Goal: Task Accomplishment & Management: Use online tool/utility

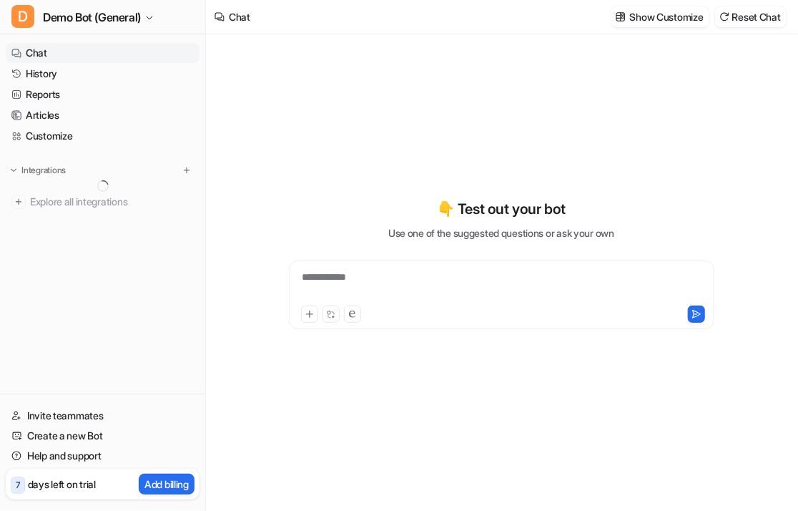
click at [111, 282] on nav "Chat History Reports Articles Customize Integrations Explore all integrations" at bounding box center [102, 215] width 205 height 356
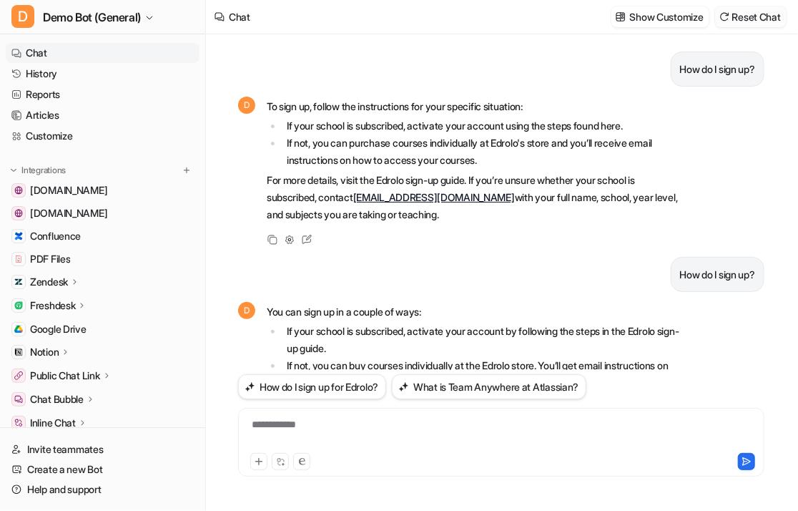
click at [763, 21] on button "Reset Chat" at bounding box center [751, 16] width 72 height 21
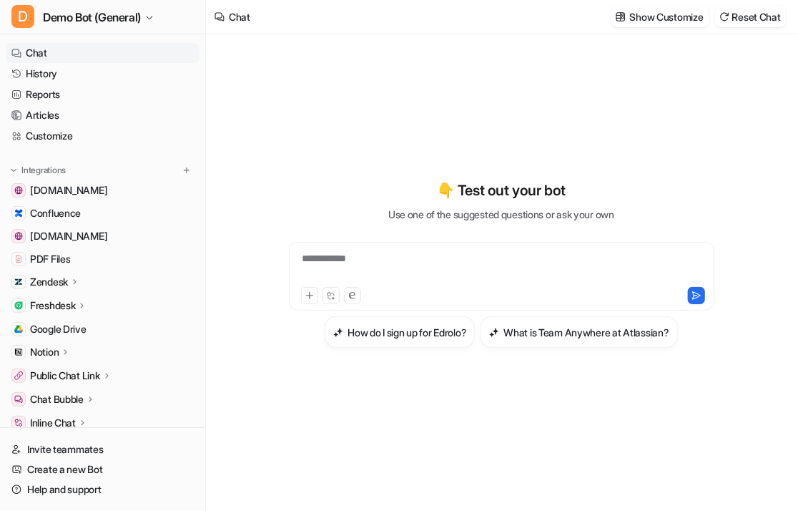
click at [391, 119] on div "**********" at bounding box center [501, 264] width 526 height 358
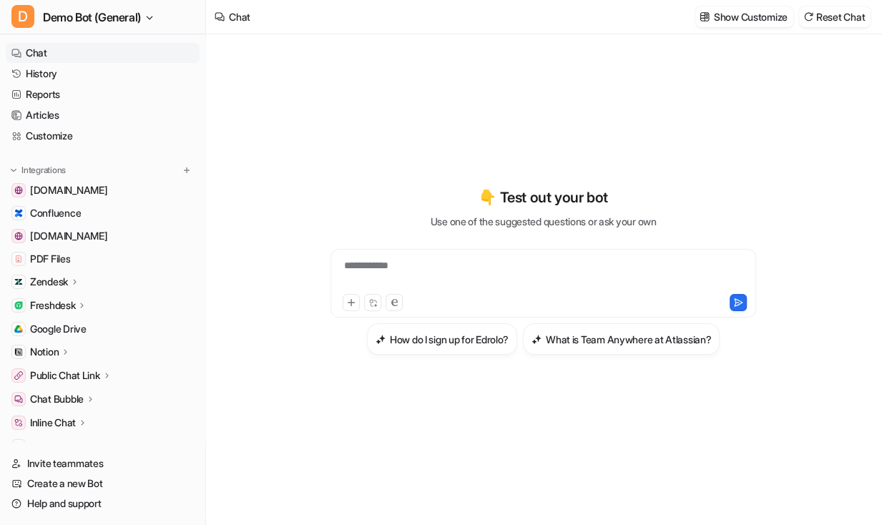
click at [396, 455] on div "**********" at bounding box center [543, 279] width 526 height 491
click at [408, 417] on div "**********" at bounding box center [543, 271] width 526 height 368
click at [182, 172] on img at bounding box center [187, 170] width 10 height 10
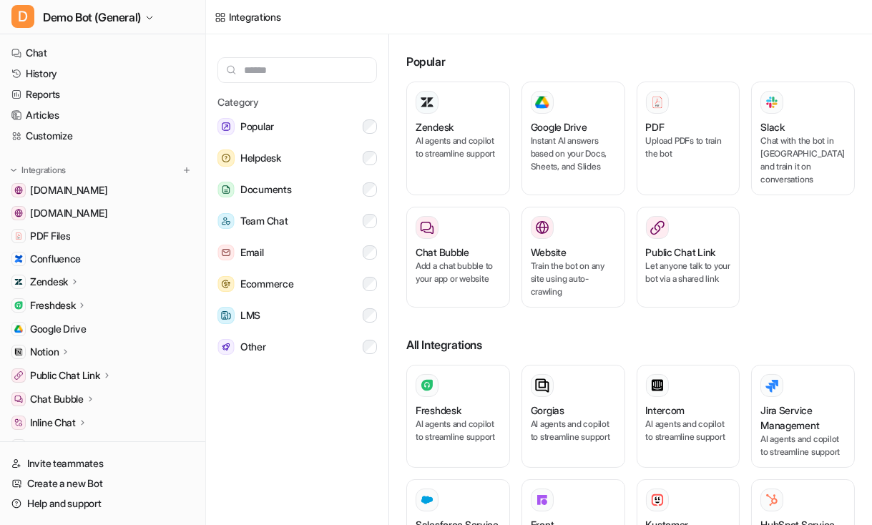
click at [797, 273] on div "Zendesk AI agents and copilot to streamline support Google Drive Instant AI ans…" at bounding box center [630, 203] width 448 height 243
click at [433, 128] on h3 "Zendesk" at bounding box center [434, 126] width 38 height 15
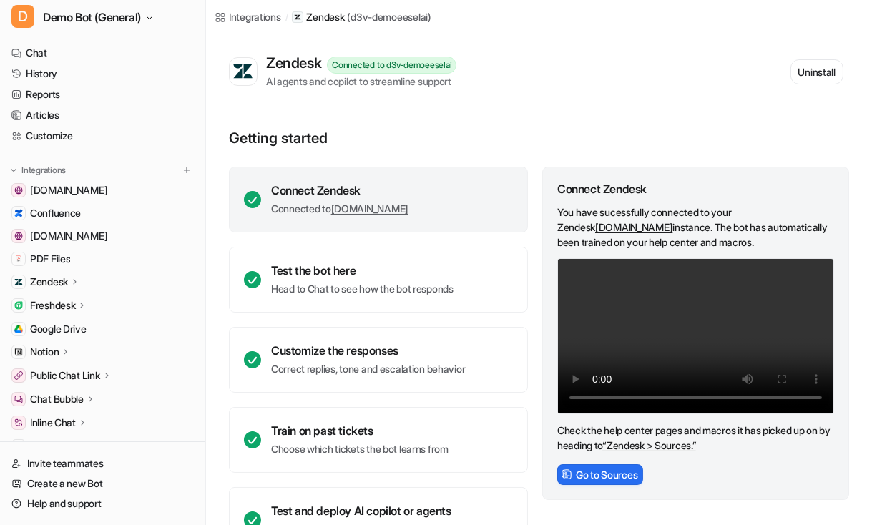
click at [83, 276] on div "Zendesk" at bounding box center [103, 282] width 194 height 20
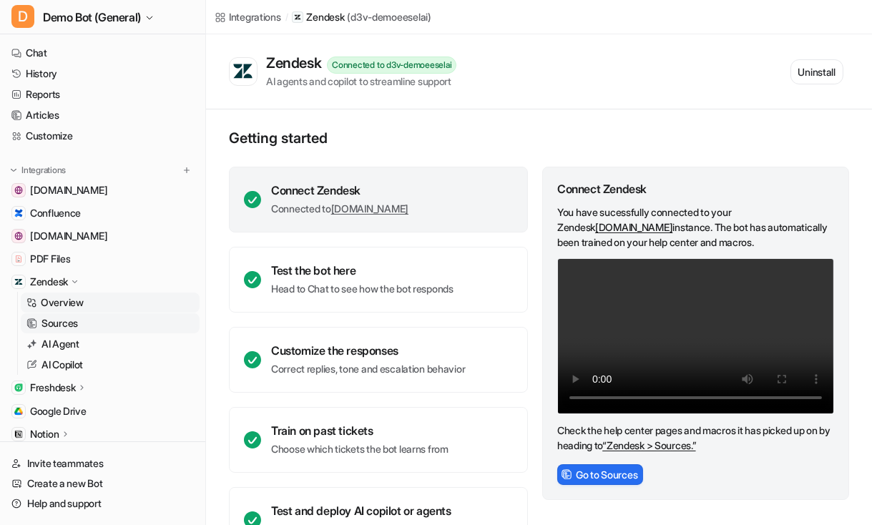
click at [82, 322] on link "Sources" at bounding box center [110, 323] width 179 height 20
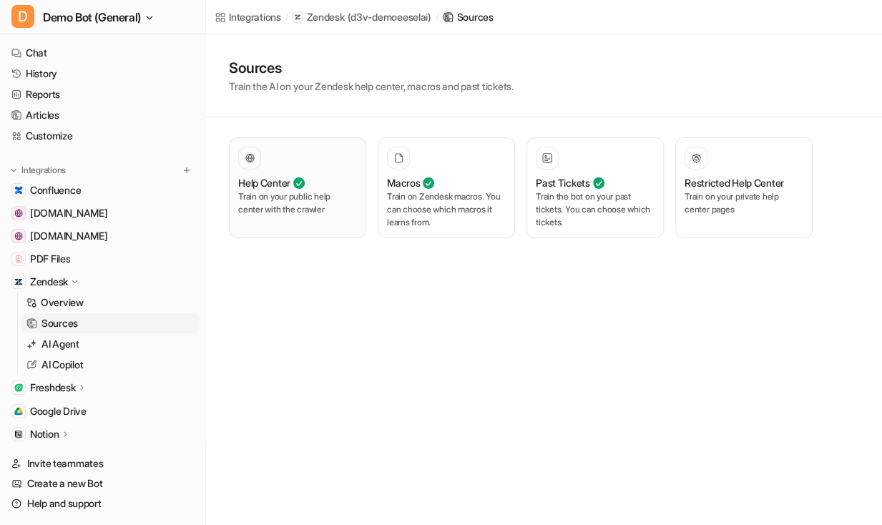
click at [335, 225] on div "Help Center Train on your public help center with the crawler" at bounding box center [297, 188] width 119 height 82
click at [707, 212] on p "Train on your private help center pages" at bounding box center [743, 203] width 119 height 26
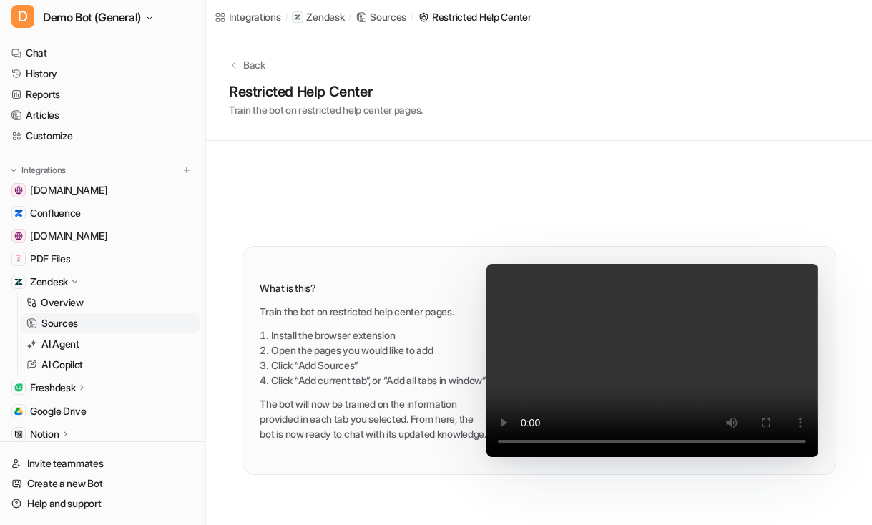
click at [246, 61] on p "Back" at bounding box center [254, 64] width 22 height 15
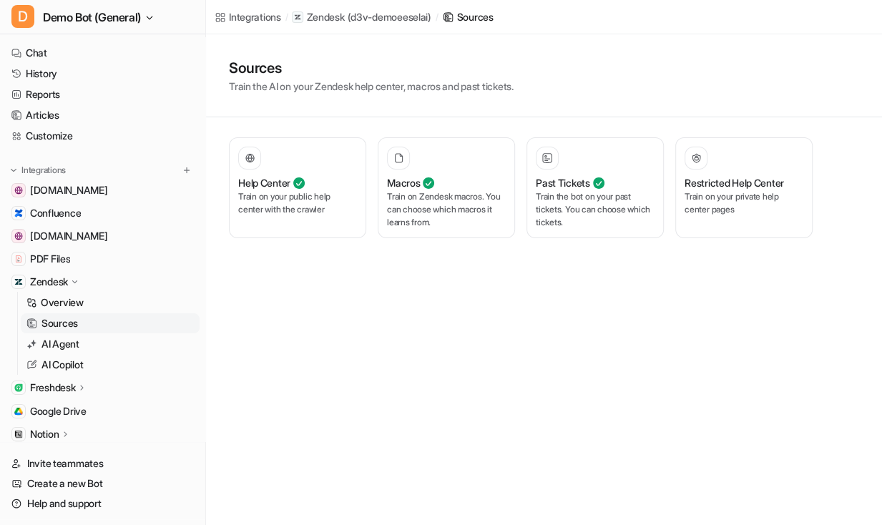
click at [509, 318] on div "Integrations / Zendesk ( d3v-demoeeselai ) / Sources Sources Train the AI on yo…" at bounding box center [441, 262] width 882 height 525
click at [616, 177] on div "Past Tickets" at bounding box center [595, 182] width 119 height 15
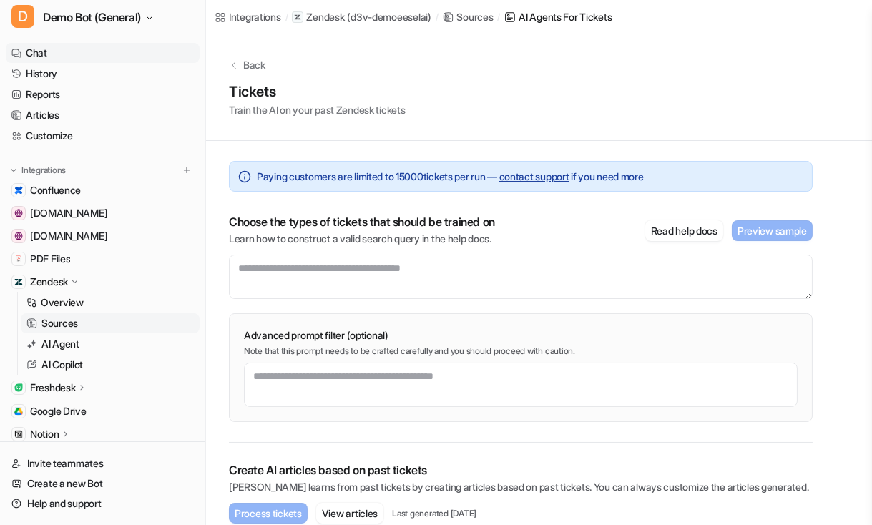
click at [122, 56] on link "Chat" at bounding box center [103, 53] width 194 height 20
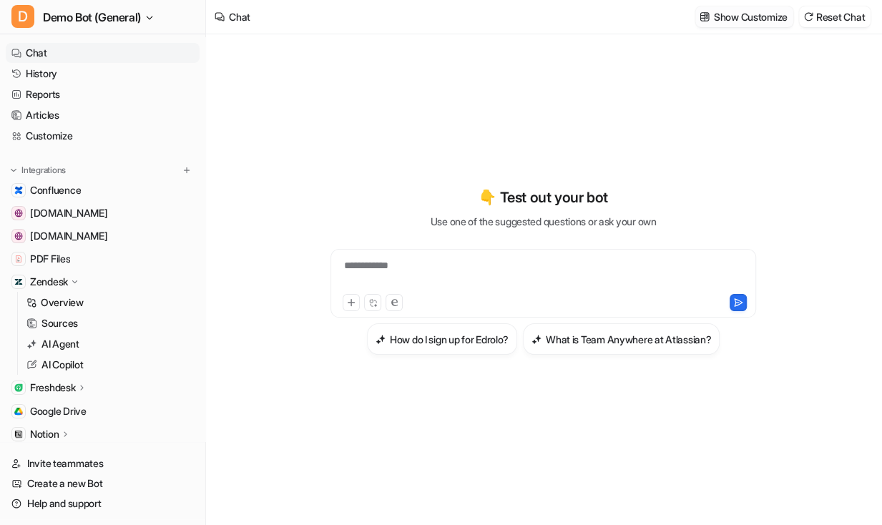
click at [757, 21] on p "Show Customize" at bounding box center [751, 16] width 74 height 15
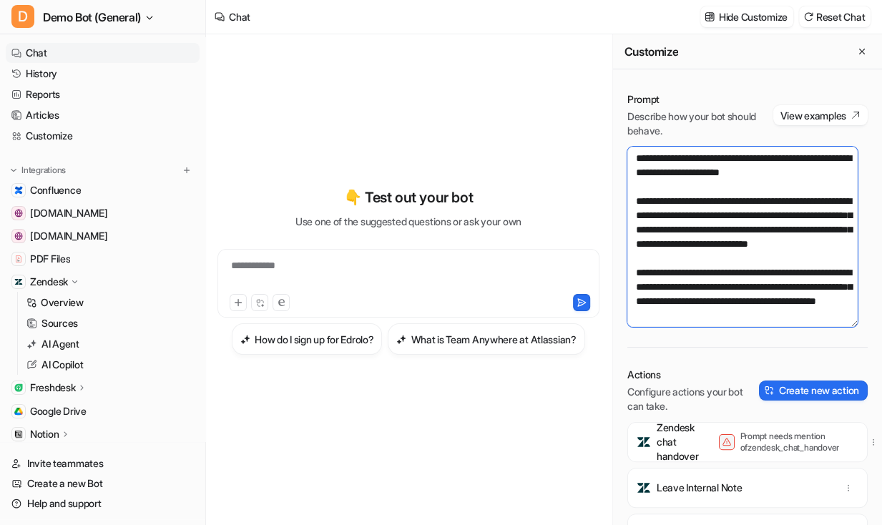
scroll to position [172, 0]
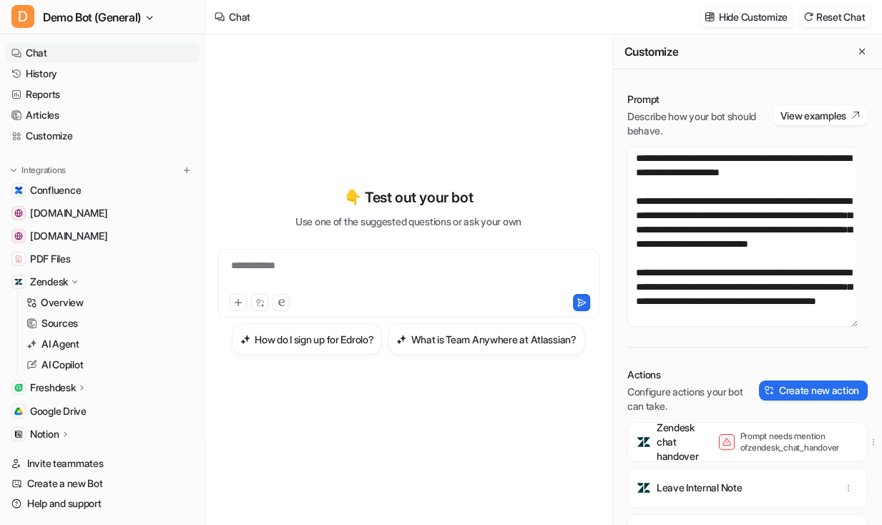
click at [538, 460] on div "**********" at bounding box center [408, 279] width 382 height 491
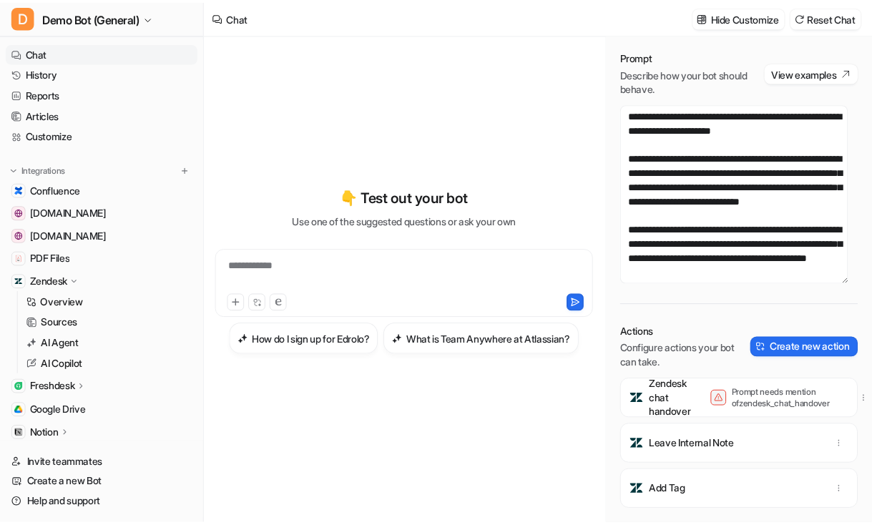
scroll to position [52, 0]
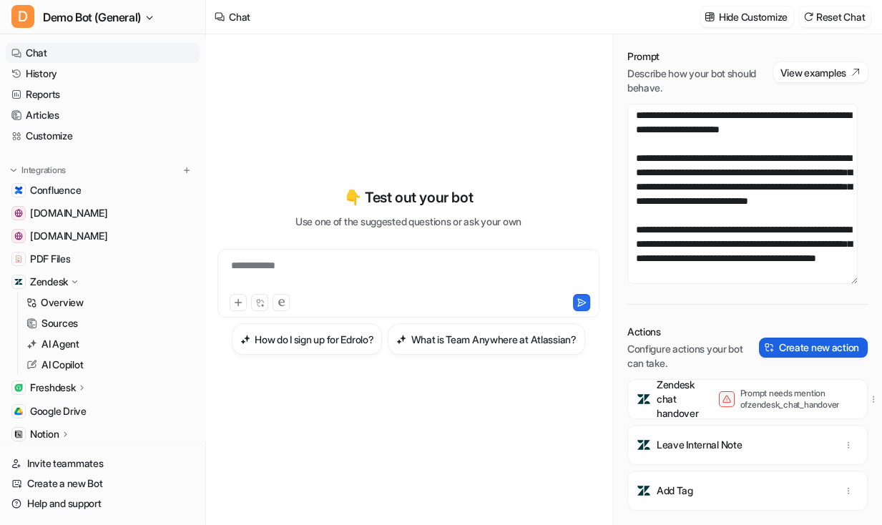
click at [797, 338] on button "Create new action" at bounding box center [813, 348] width 109 height 20
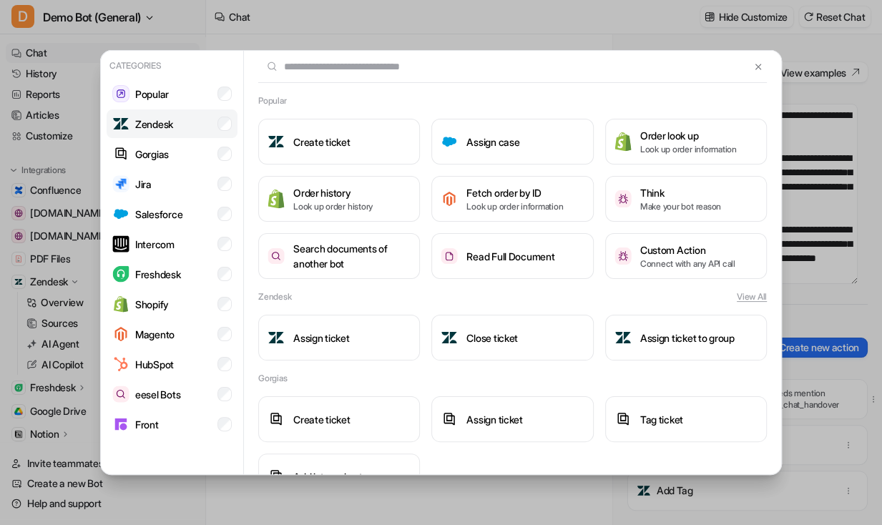
click at [176, 130] on li "Zendesk" at bounding box center [172, 123] width 131 height 29
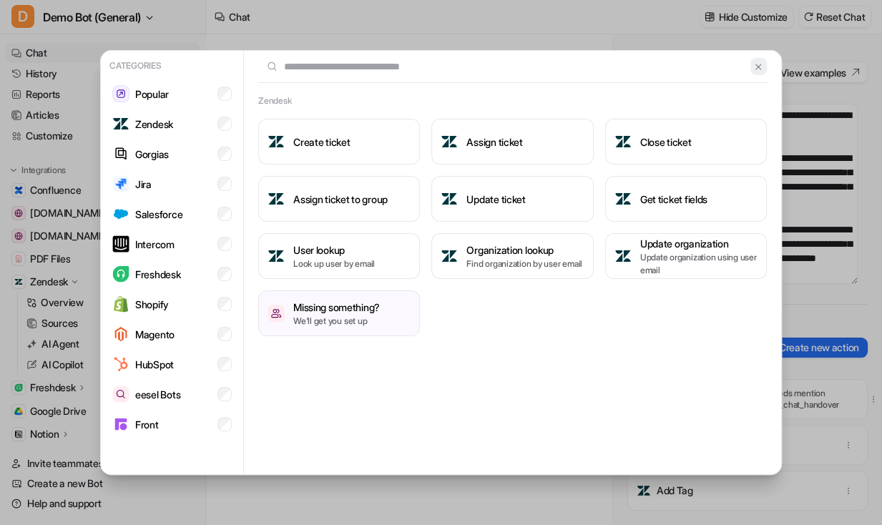
click at [758, 72] on img at bounding box center [758, 66] width 10 height 11
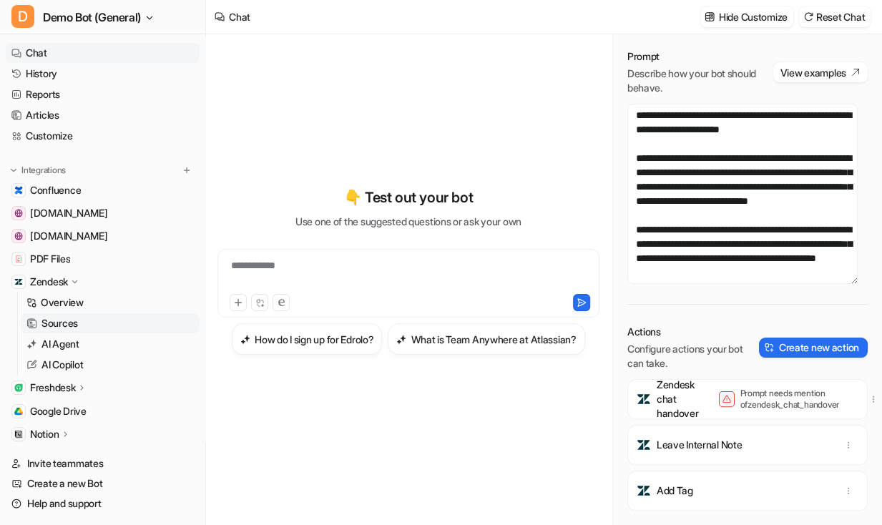
click at [50, 323] on p "Sources" at bounding box center [59, 323] width 36 height 14
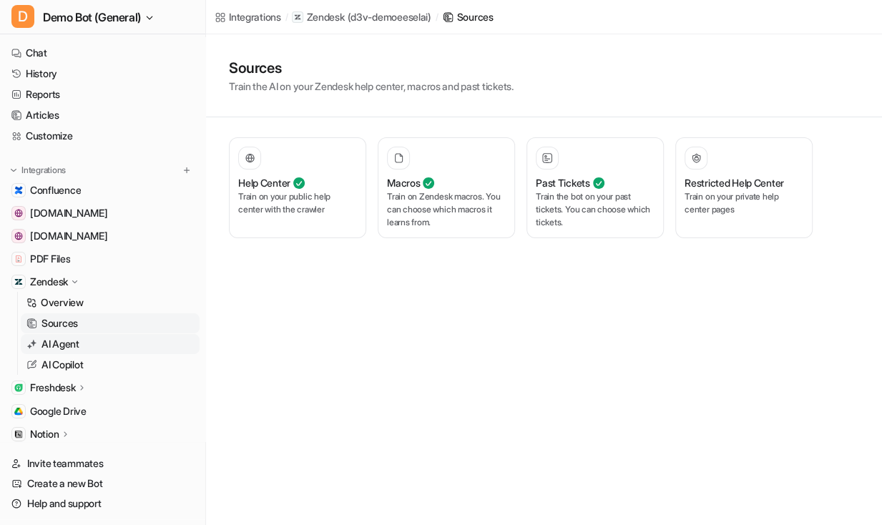
click at [79, 340] on p "AI Agent" at bounding box center [60, 344] width 38 height 14
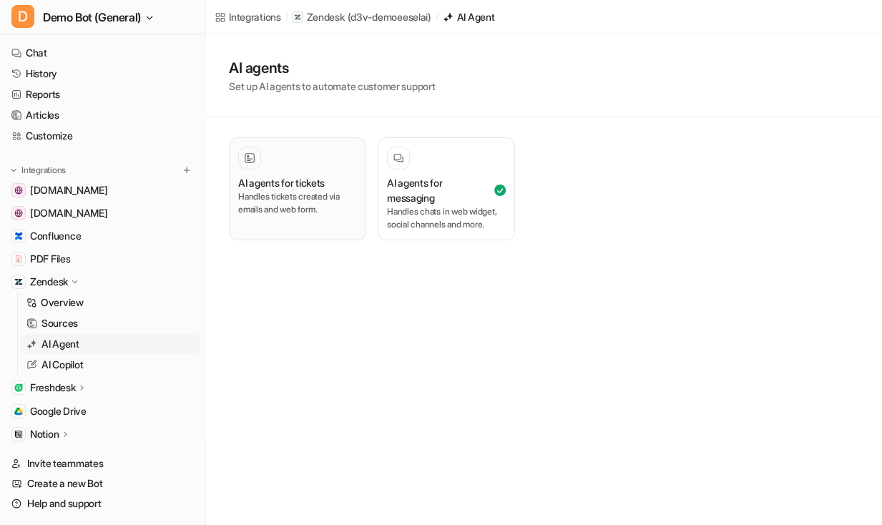
click at [298, 205] on p "Handles tickets created via emails and web form." at bounding box center [297, 203] width 119 height 26
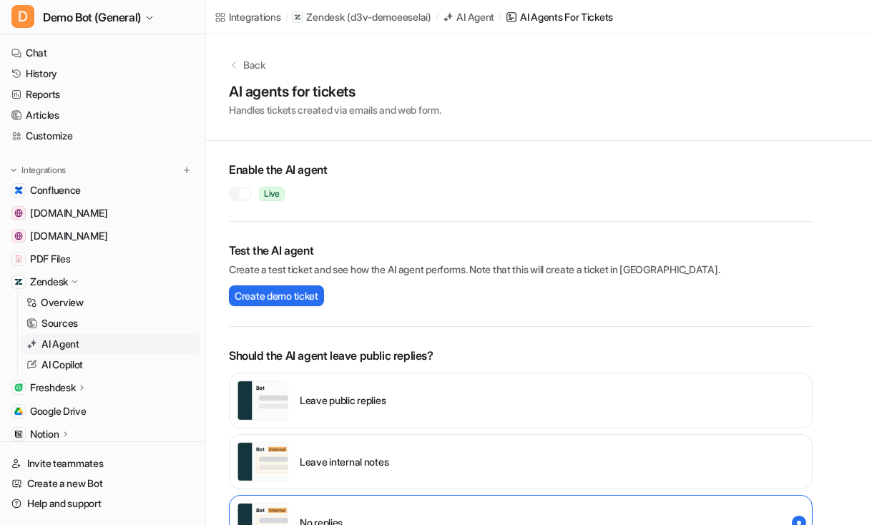
click at [251, 192] on label at bounding box center [240, 194] width 23 height 14
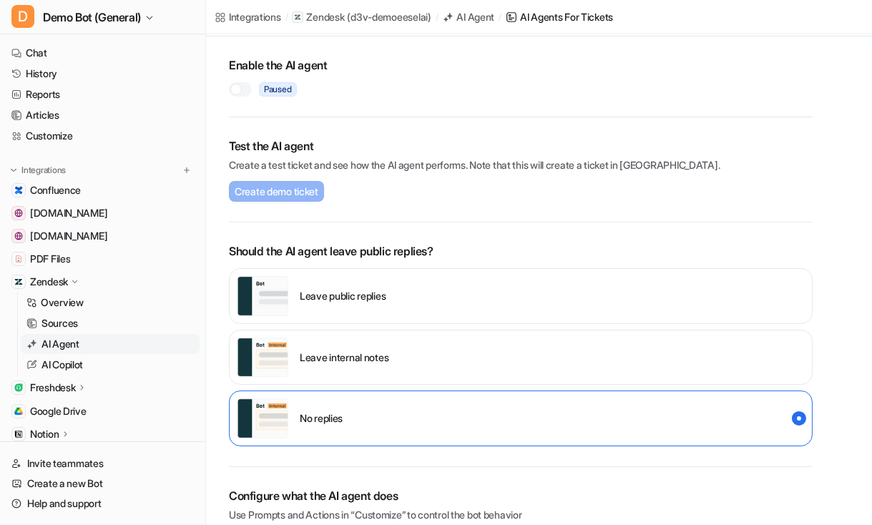
scroll to position [129, 0]
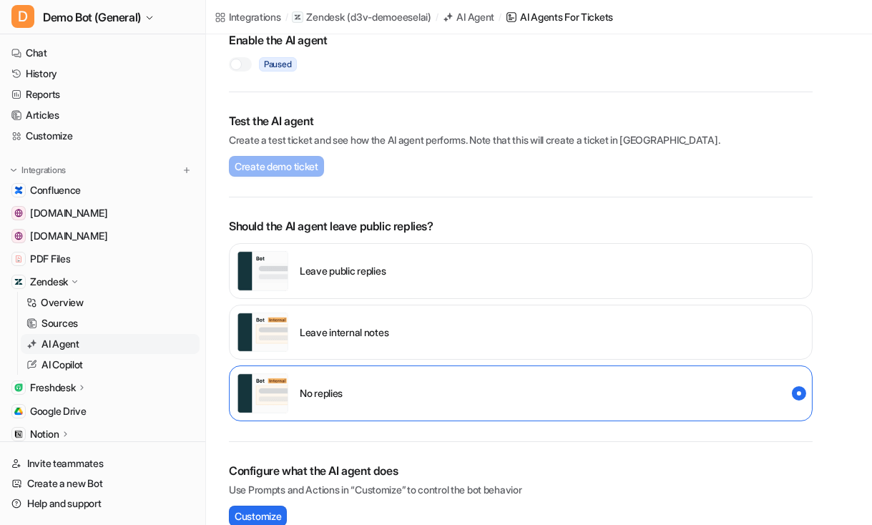
click at [246, 61] on div at bounding box center [240, 64] width 23 height 14
click at [369, 317] on div "Leave internal notes" at bounding box center [313, 332] width 152 height 40
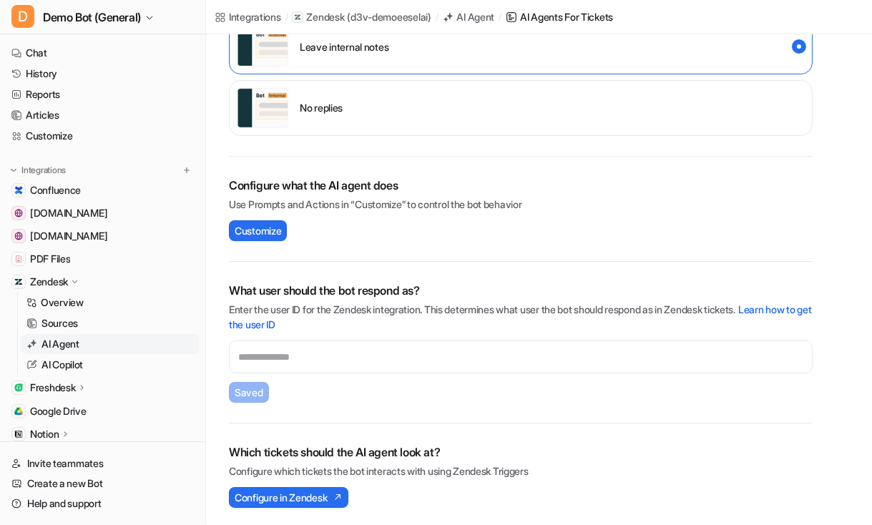
scroll to position [416, 0]
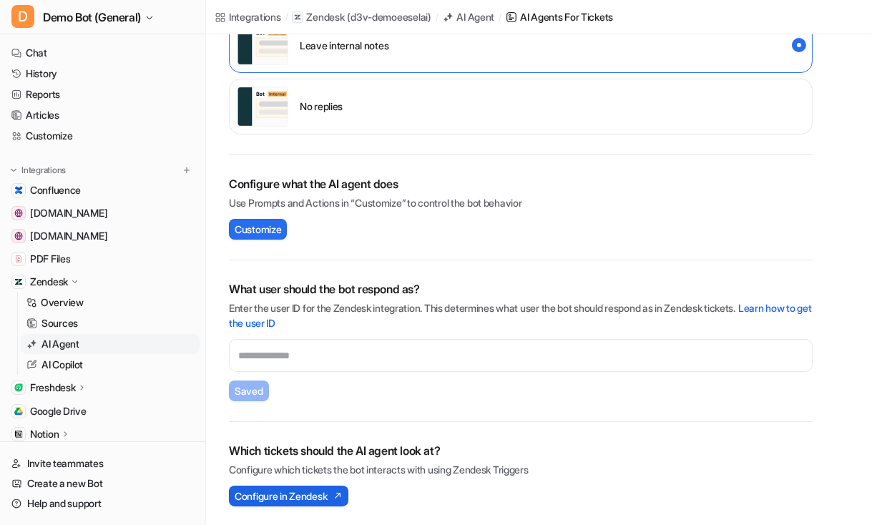
click at [305, 495] on span "Configure in Zendesk" at bounding box center [281, 495] width 92 height 15
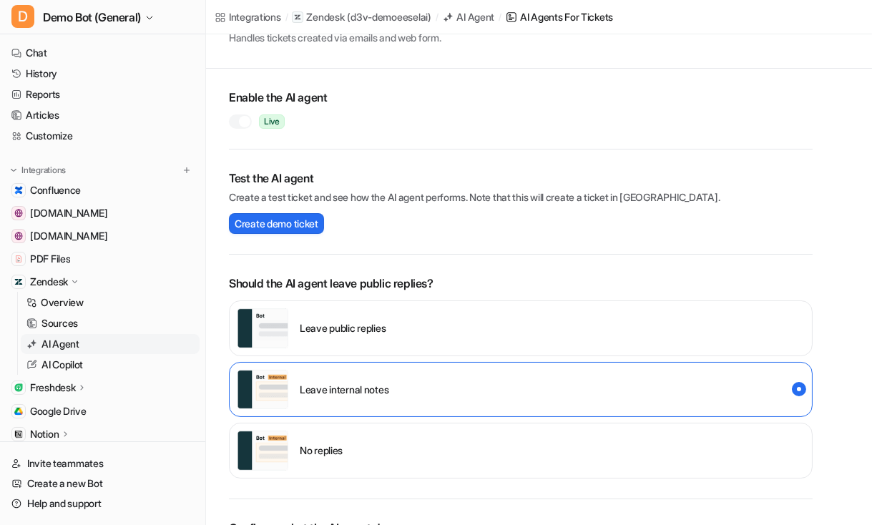
scroll to position [0, 0]
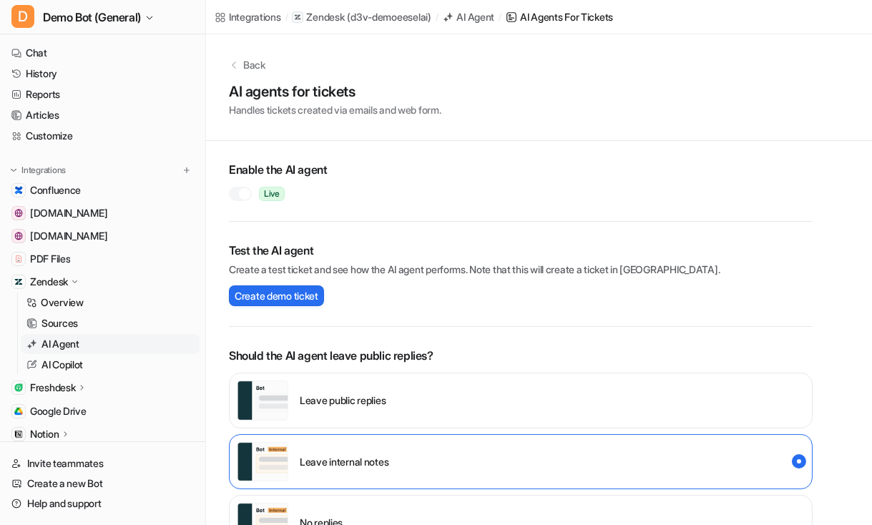
click at [262, 66] on p "Back" at bounding box center [254, 64] width 22 height 15
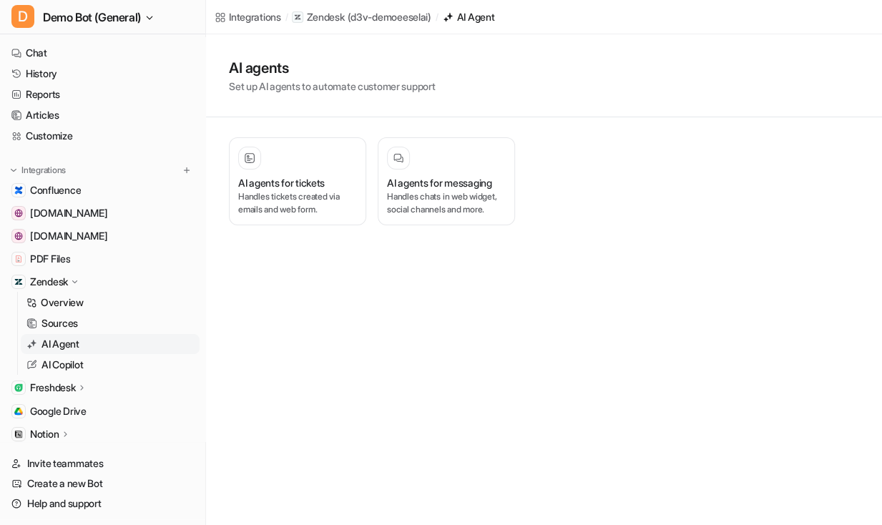
click at [432, 329] on div "Integrations / Zendesk ( d3v-demoeeselai ) / AI Agent AI agents Set up AI agent…" at bounding box center [441, 262] width 882 height 525
click at [446, 177] on h3 "AI agents for messaging" at bounding box center [439, 190] width 104 height 30
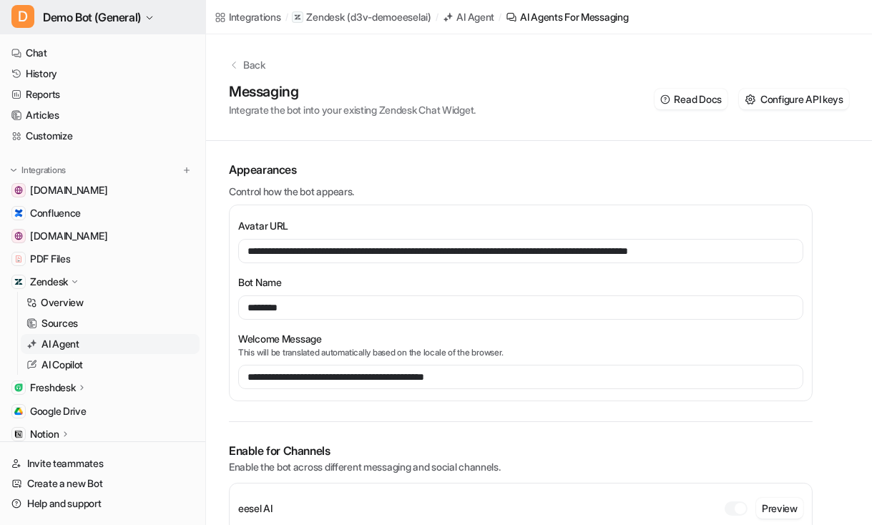
click at [141, 21] on span "Demo Bot (General)" at bounding box center [92, 17] width 98 height 20
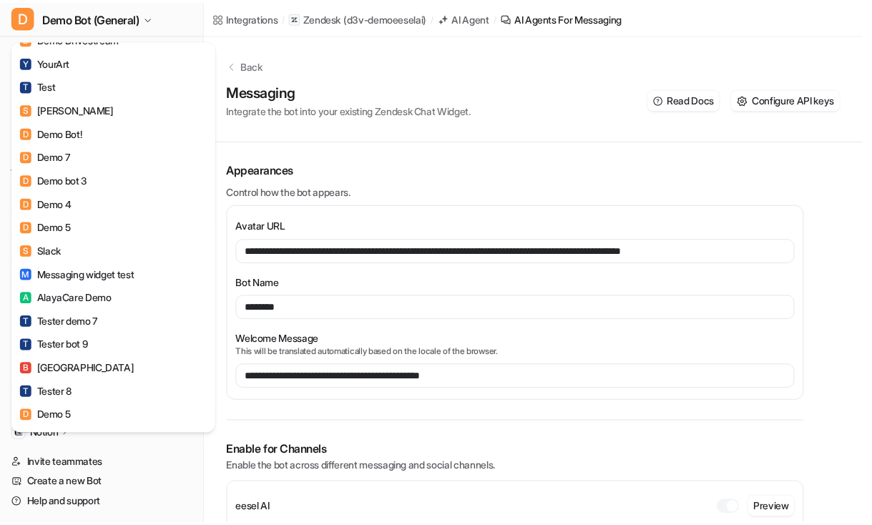
scroll to position [390, 0]
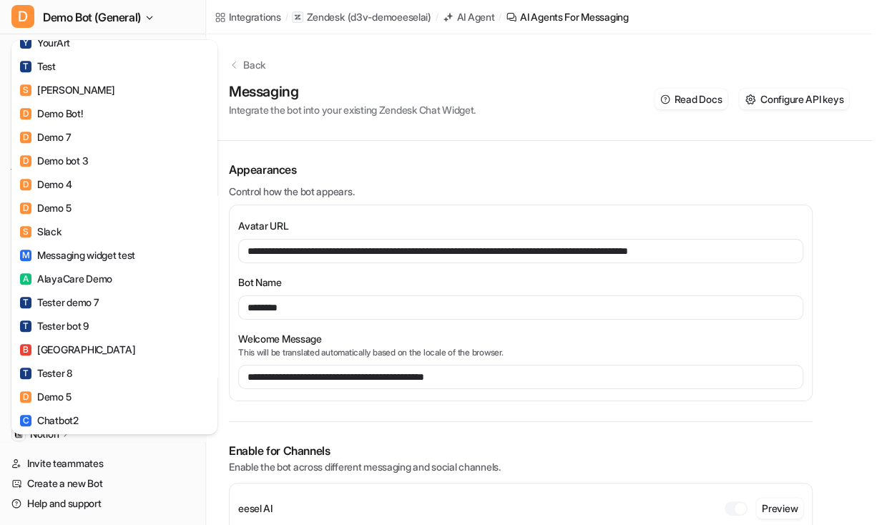
click at [482, 278] on div "D Demo Bot (General) C Chatbot D Demo Bot (Jira) D Demo Bot (Freshdesk) D Demo …" at bounding box center [436, 262] width 872 height 525
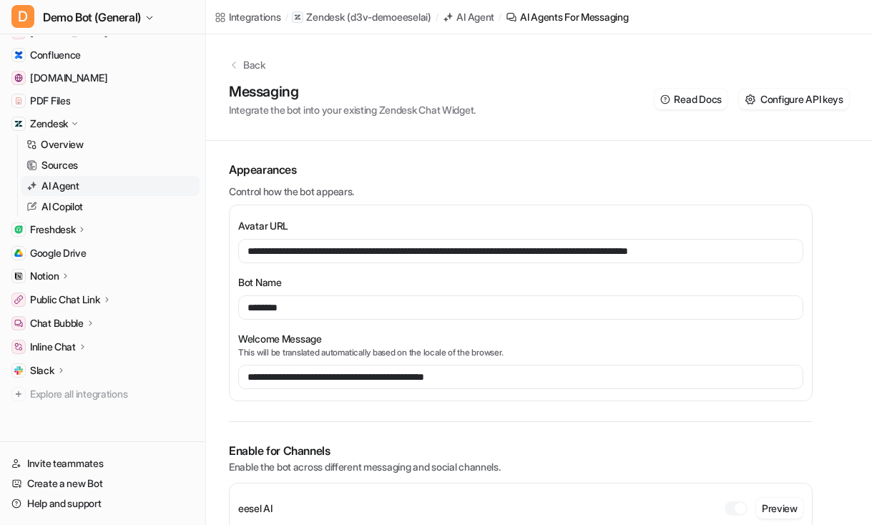
scroll to position [161, 0]
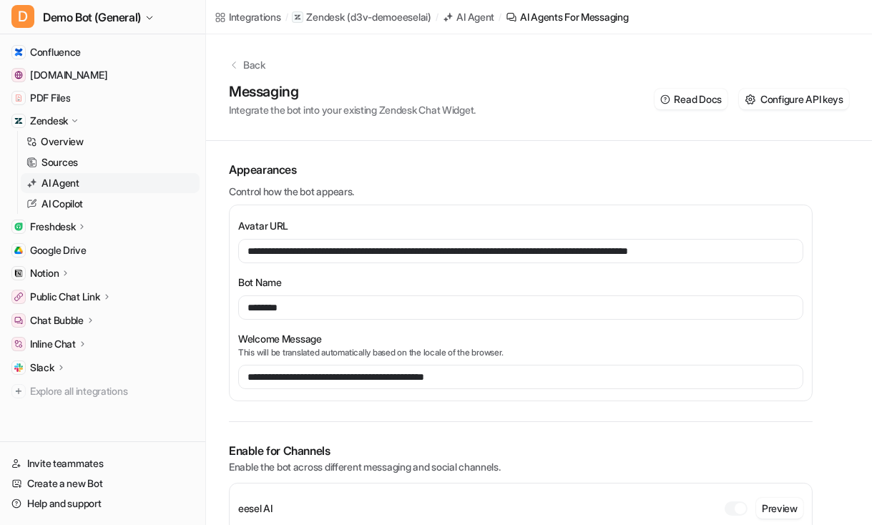
click at [93, 323] on icon at bounding box center [90, 320] width 10 height 11
click at [95, 338] on link "Overview" at bounding box center [110, 341] width 179 height 20
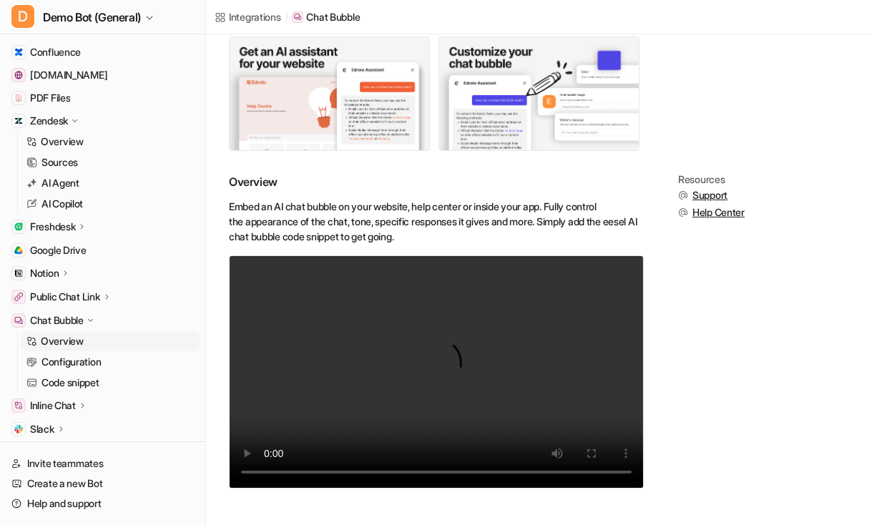
scroll to position [123, 0]
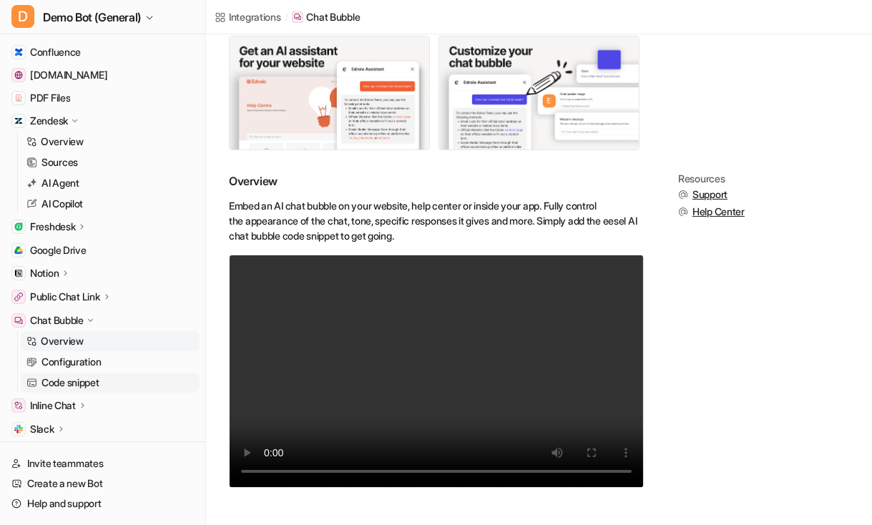
click at [107, 385] on link "Code snippet" at bounding box center [110, 383] width 179 height 20
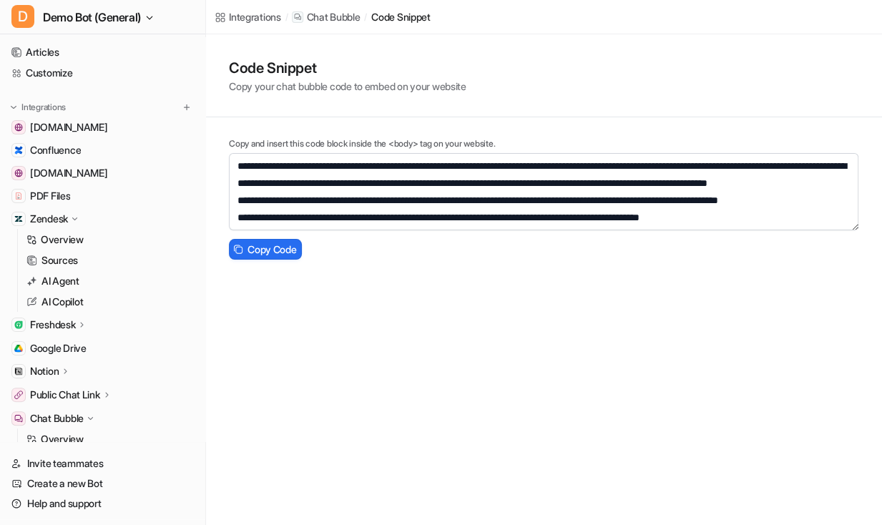
scroll to position [31, 0]
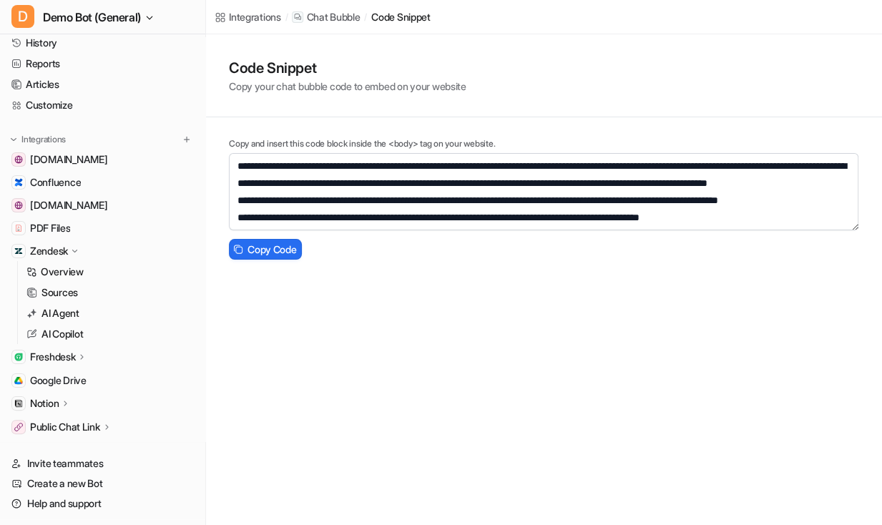
click at [77, 254] on icon at bounding box center [74, 251] width 11 height 10
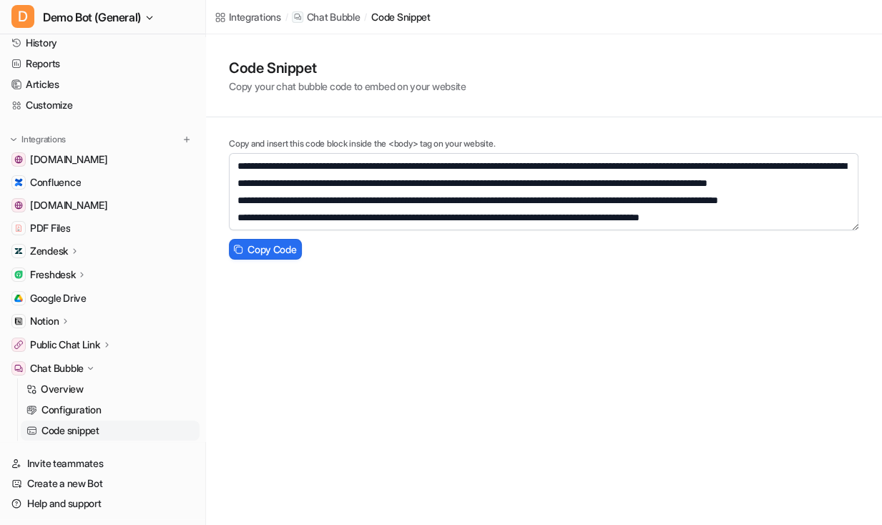
click at [390, 393] on div "**********" at bounding box center [441, 262] width 882 height 525
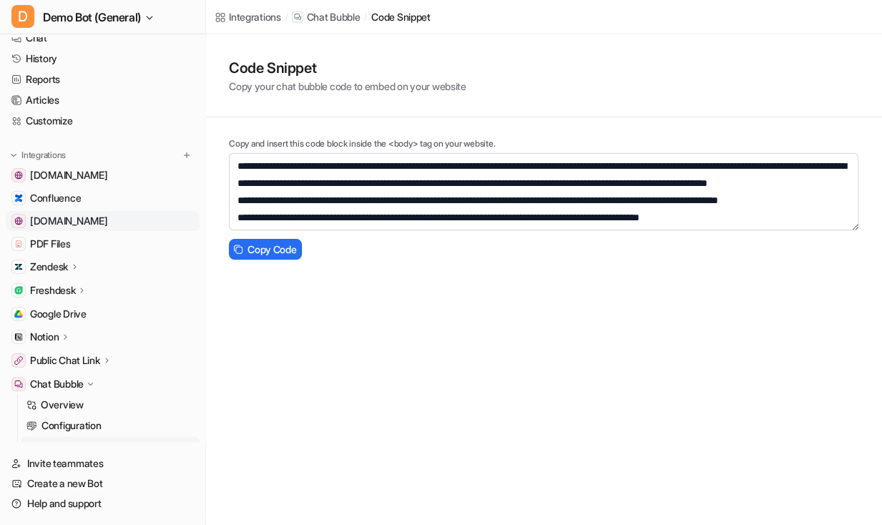
scroll to position [0, 0]
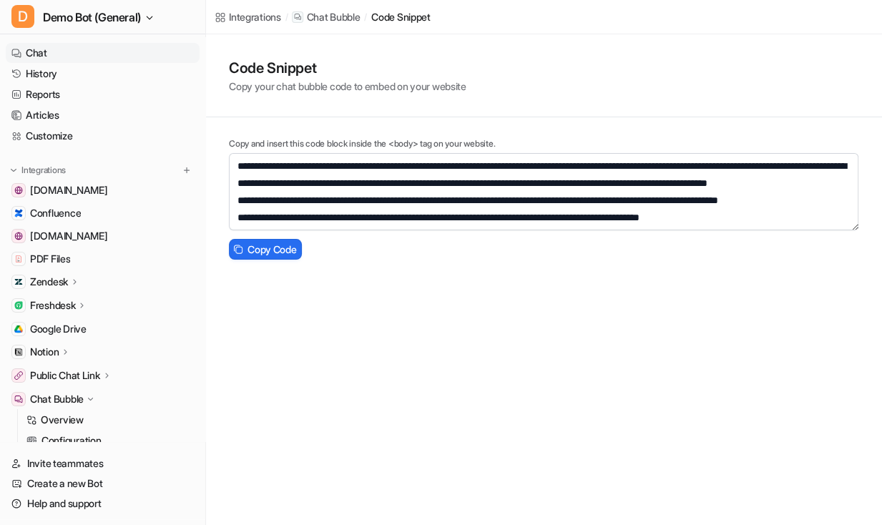
click at [121, 50] on link "Chat" at bounding box center [103, 53] width 194 height 20
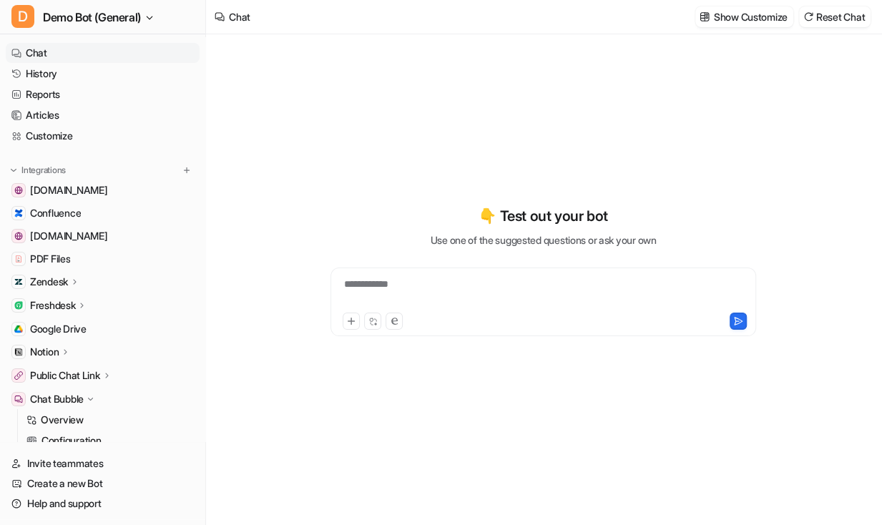
type textarea "**********"
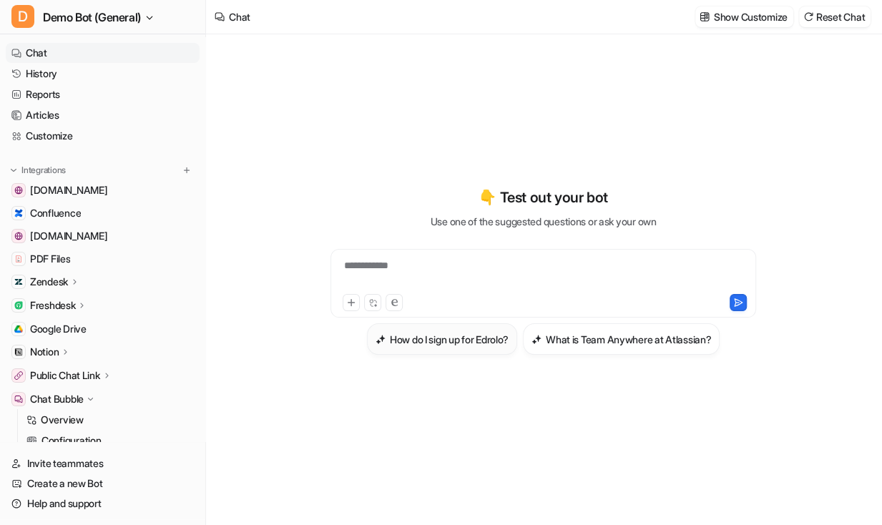
click at [443, 335] on h3 "How do I sign up for Edrolo?" at bounding box center [449, 339] width 119 height 15
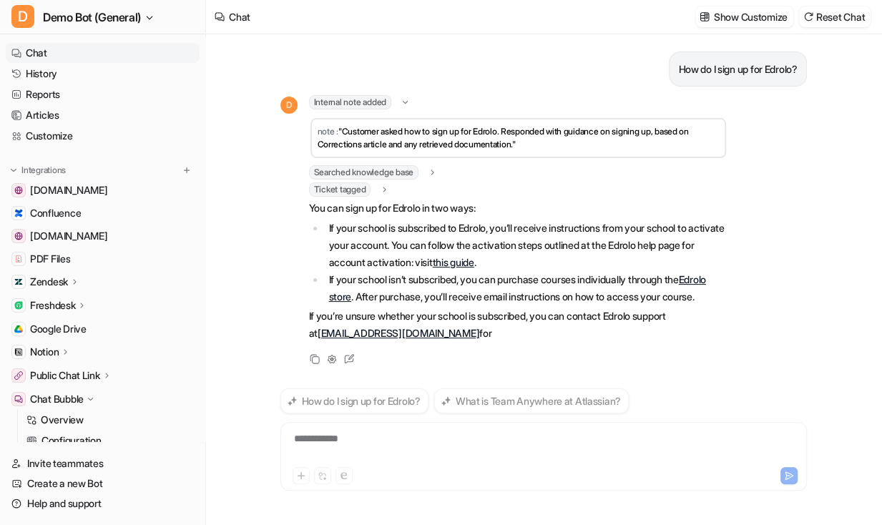
scroll to position [16, 0]
click at [756, 21] on p "Show Customize" at bounding box center [751, 16] width 74 height 15
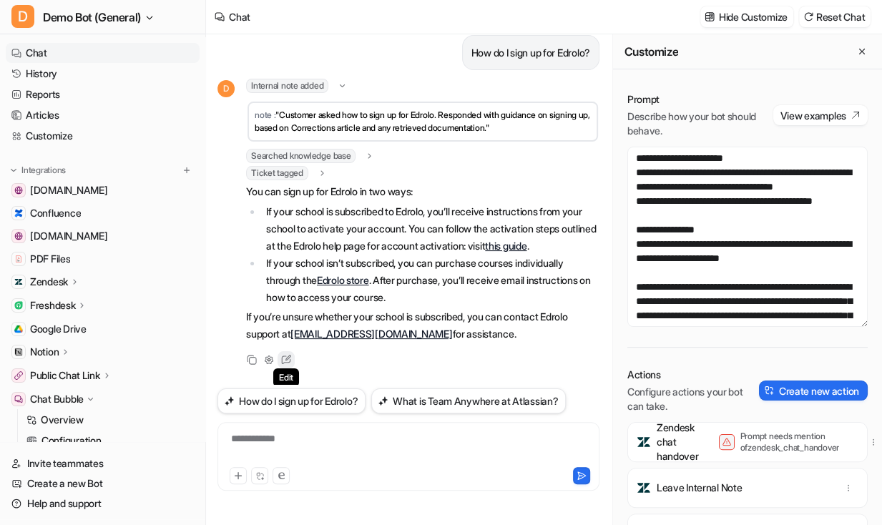
click at [279, 362] on icon at bounding box center [286, 359] width 19 height 19
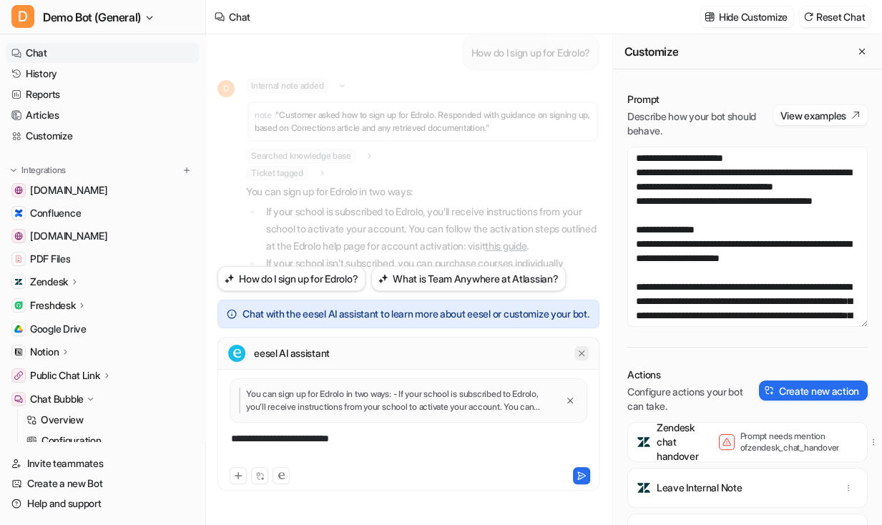
click at [576, 346] on div at bounding box center [581, 353] width 14 height 14
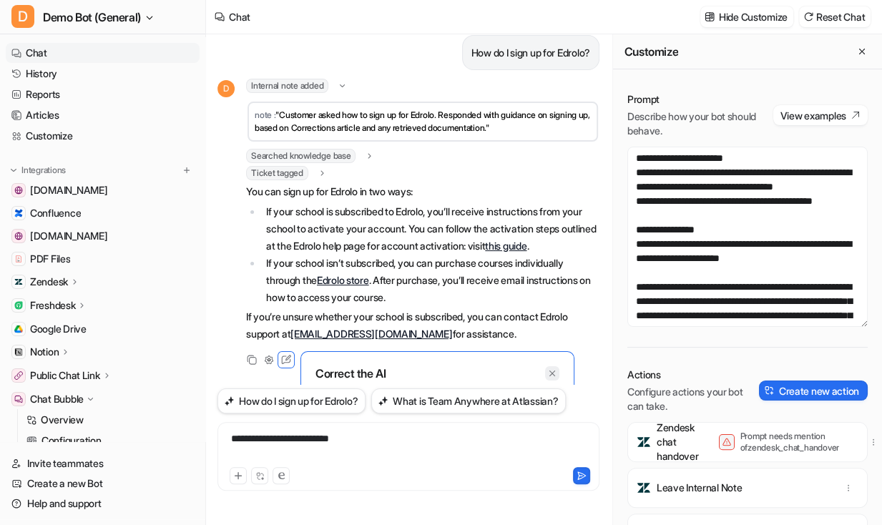
click at [553, 368] on icon at bounding box center [552, 373] width 10 height 10
click at [67, 72] on link "History" at bounding box center [103, 74] width 194 height 20
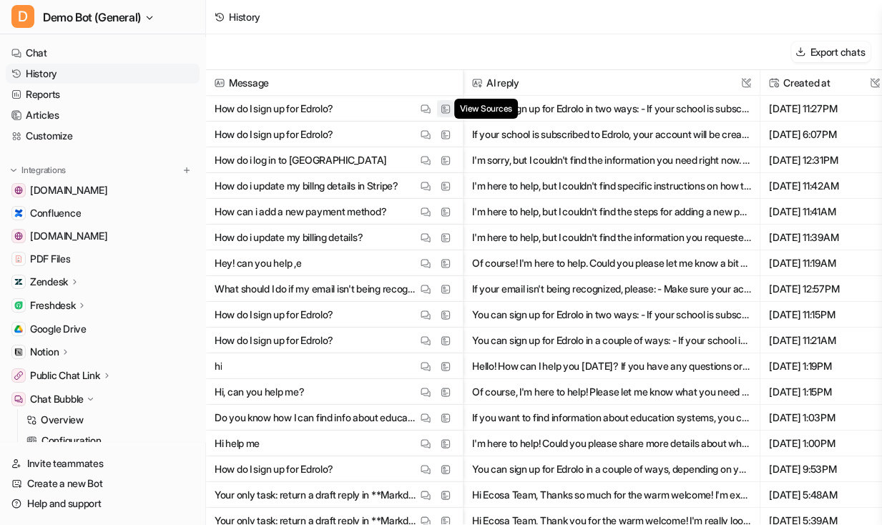
click at [445, 107] on img at bounding box center [445, 109] width 10 height 11
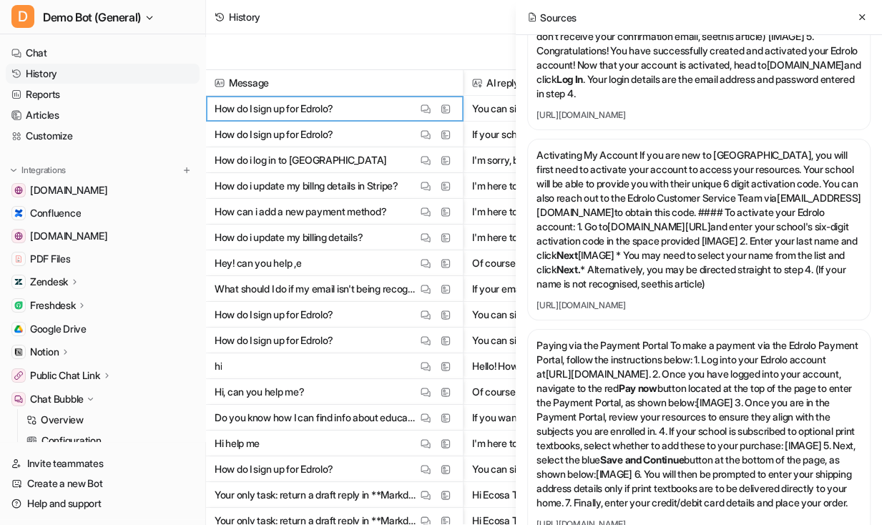
scroll to position [455, 0]
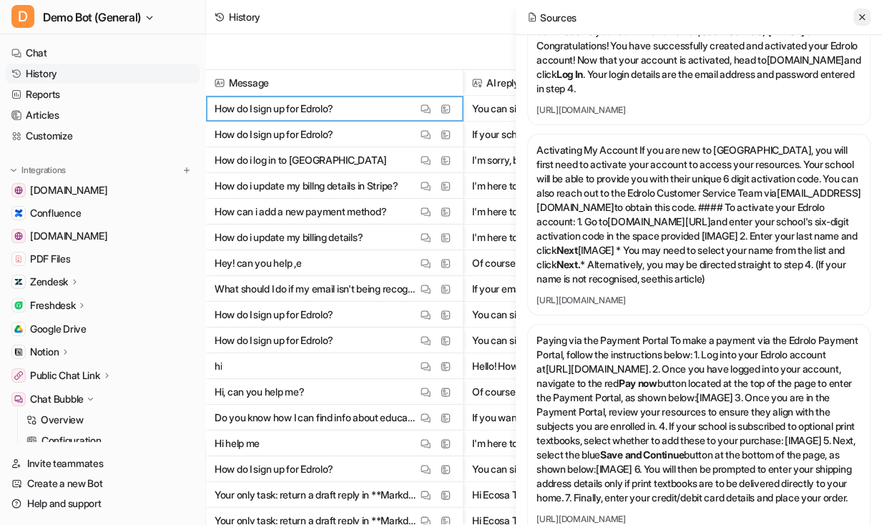
click at [797, 21] on icon at bounding box center [862, 17] width 10 height 10
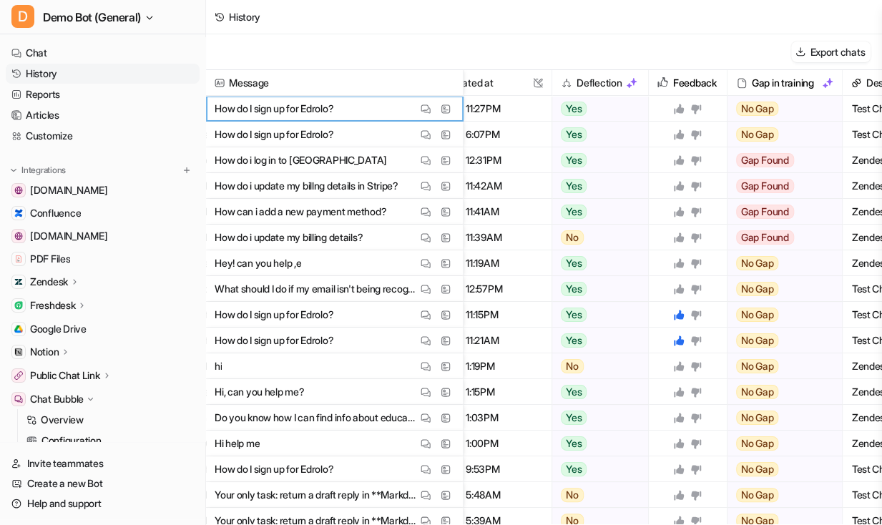
scroll to position [0, 408]
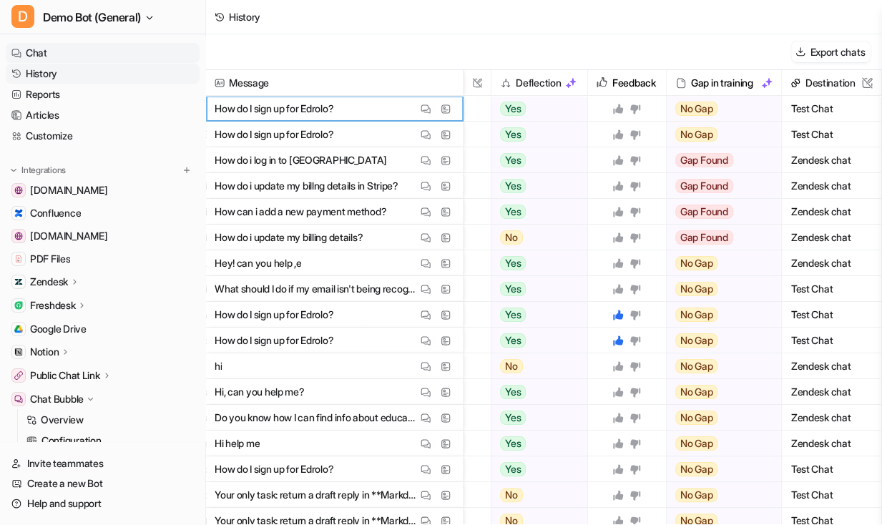
click at [87, 56] on link "Chat" at bounding box center [103, 53] width 194 height 20
